Goal: Task Accomplishment & Management: Complete application form

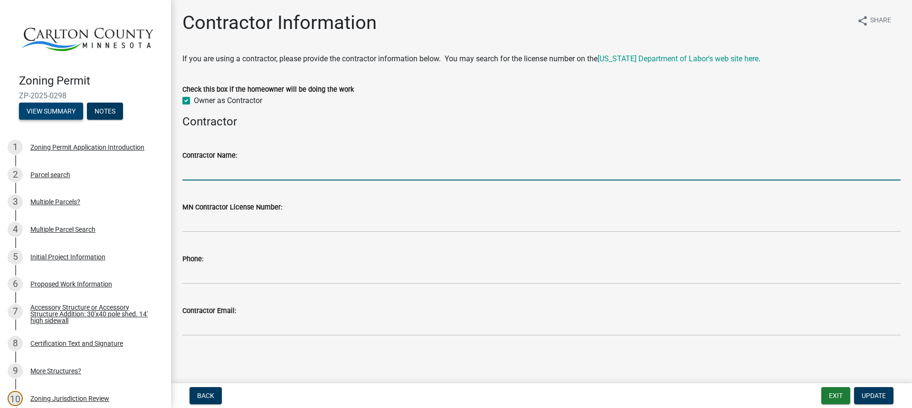
click at [65, 111] on button "View Summary" at bounding box center [51, 111] width 64 height 17
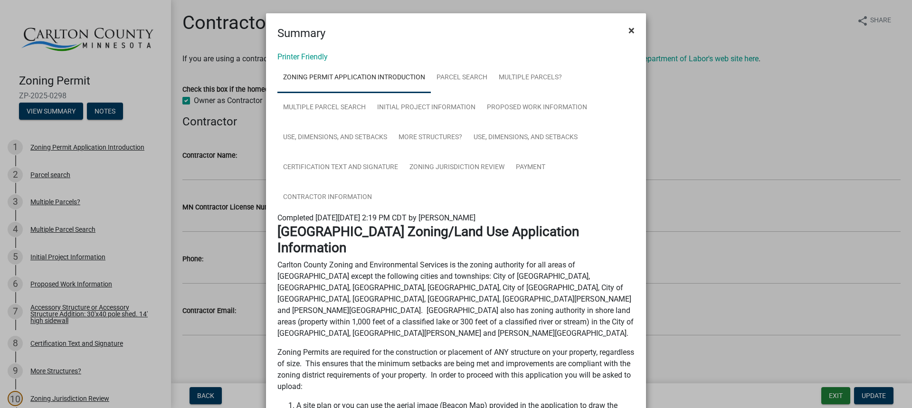
click at [631, 33] on span "×" at bounding box center [632, 30] width 6 height 13
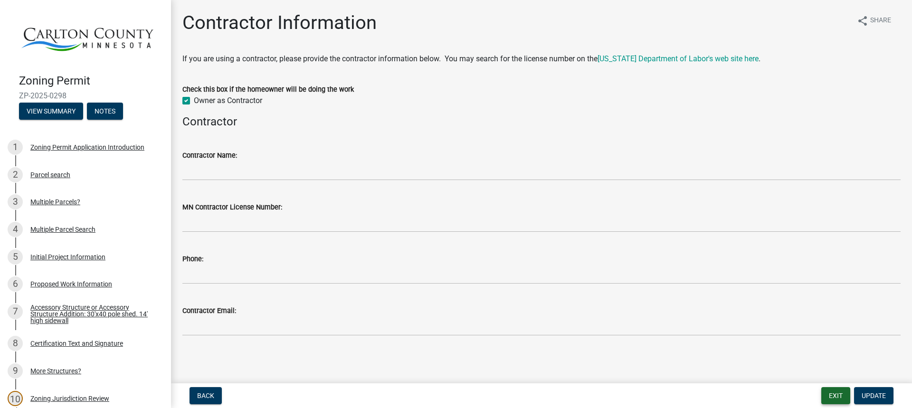
click at [831, 392] on button "Exit" at bounding box center [836, 395] width 29 height 17
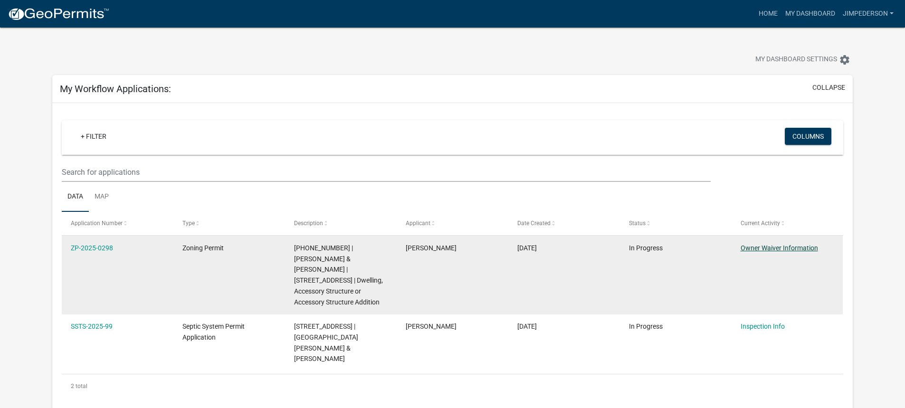
click at [769, 248] on link "Owner Waiver Information" at bounding box center [779, 248] width 77 height 8
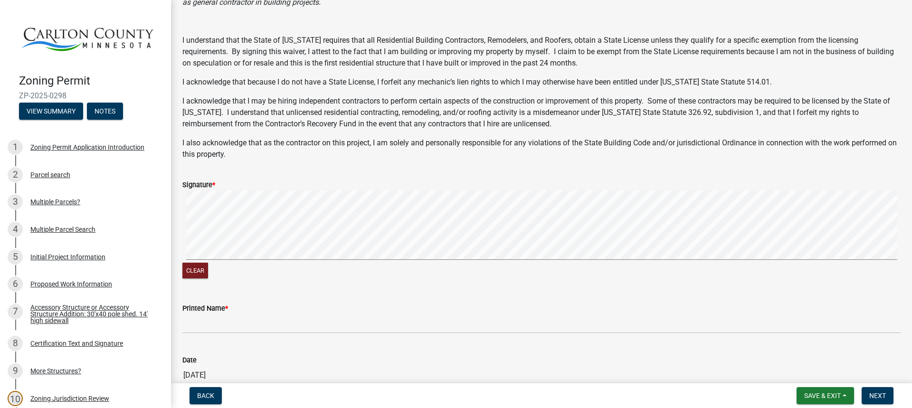
scroll to position [175, 0]
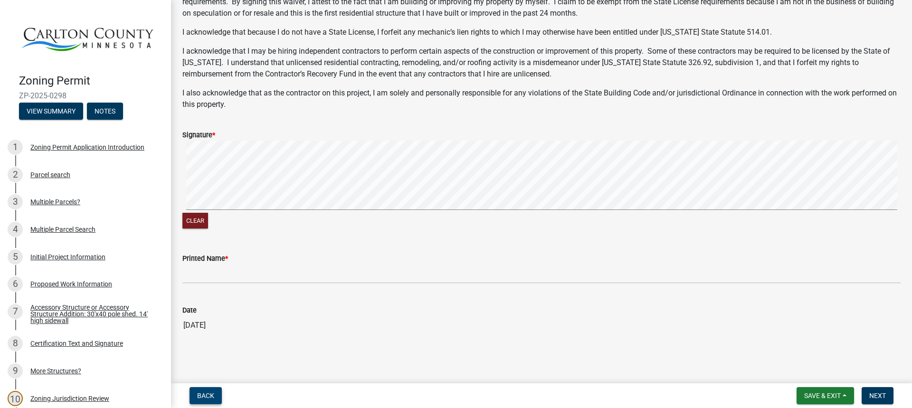
click at [205, 396] on span "Back" at bounding box center [205, 396] width 17 height 8
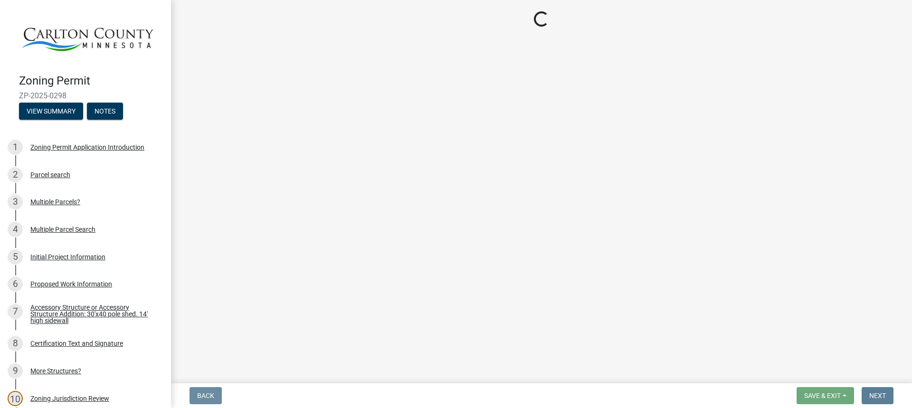
scroll to position [0, 0]
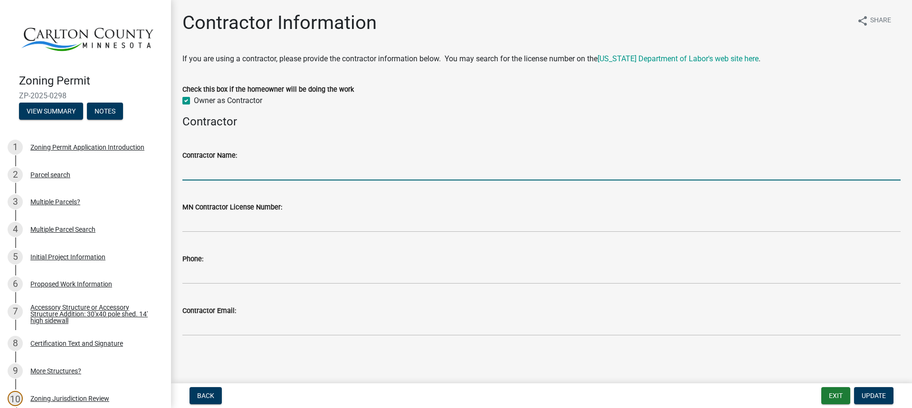
click at [269, 174] on input "Contractor Name:" at bounding box center [541, 170] width 718 height 19
click at [194, 101] on label "Owner as Contractor" at bounding box center [228, 100] width 68 height 11
click at [194, 101] on input "Owner as Contractor" at bounding box center [197, 98] width 6 height 6
click at [279, 171] on input "Contractor Name:" at bounding box center [541, 170] width 718 height 19
click at [194, 100] on label "Owner as Contractor" at bounding box center [228, 100] width 68 height 11
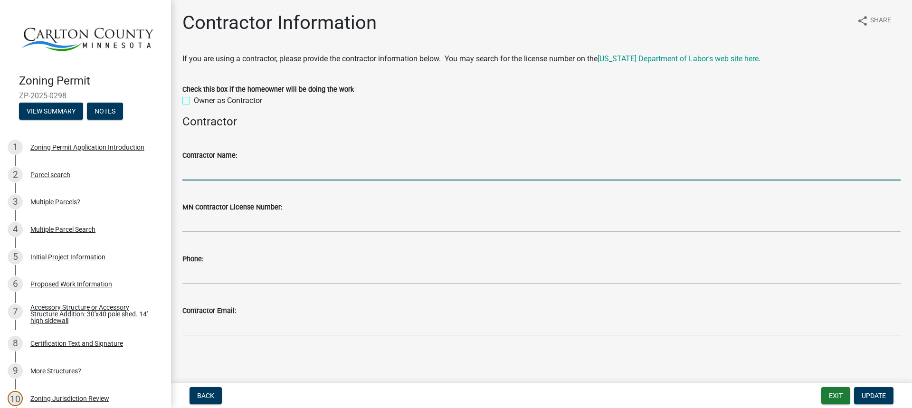
click at [194, 100] on input "Owner as Contractor" at bounding box center [197, 98] width 6 height 6
checkbox input "true"
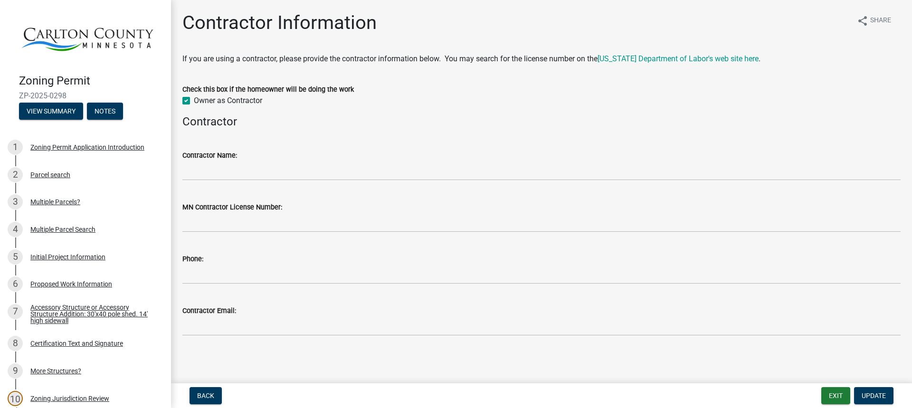
scroll to position [1, 0]
